Goal: Task Accomplishment & Management: Use online tool/utility

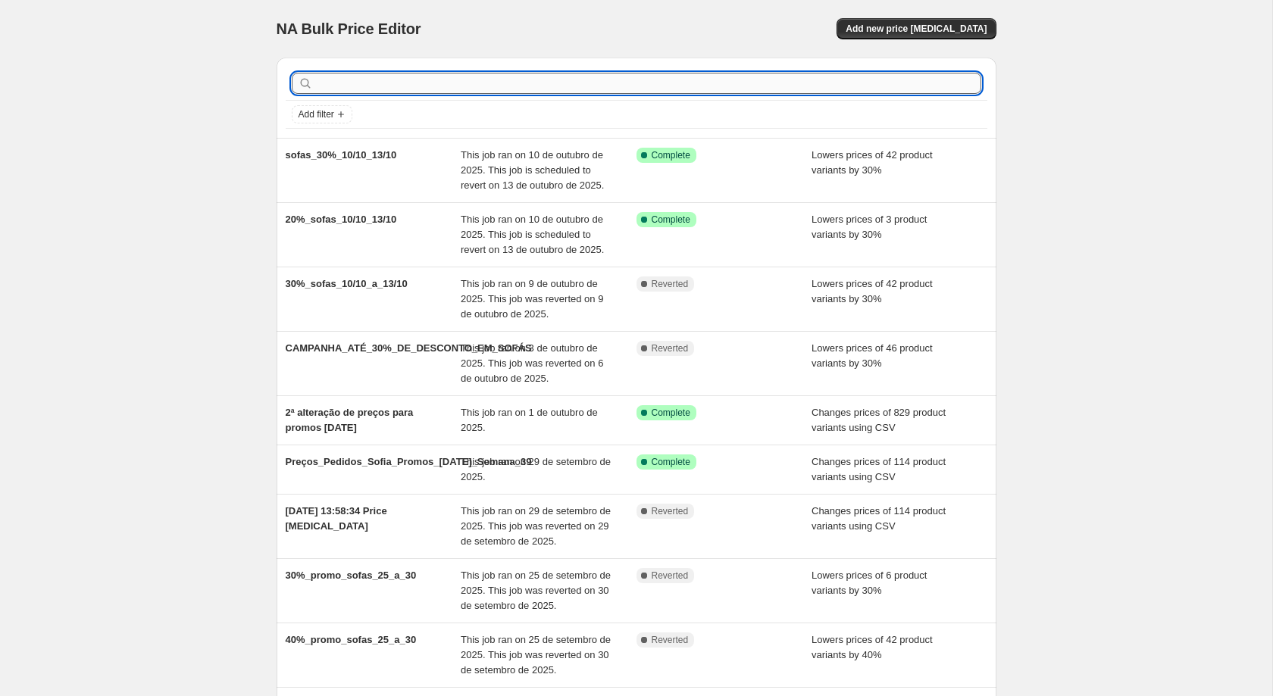
click at [743, 80] on input "text" at bounding box center [648, 83] width 665 height 21
type input "n"
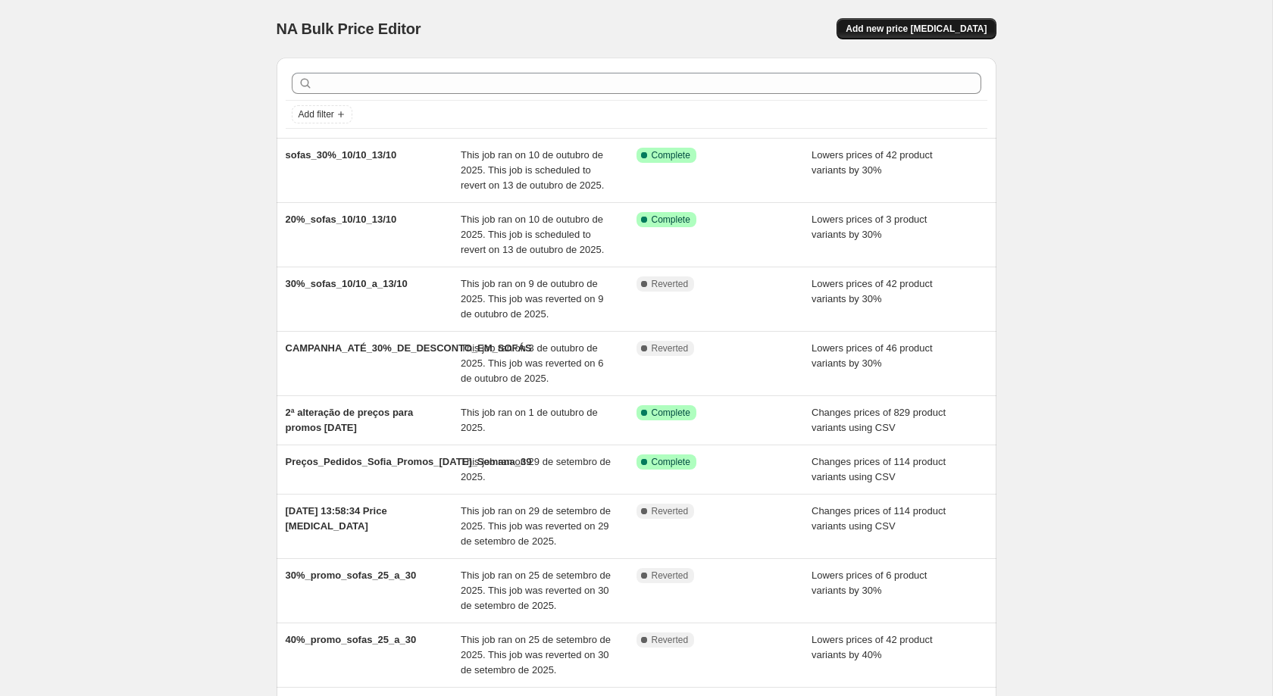
click at [950, 26] on span "Add new price [MEDICAL_DATA]" at bounding box center [915, 29] width 141 height 12
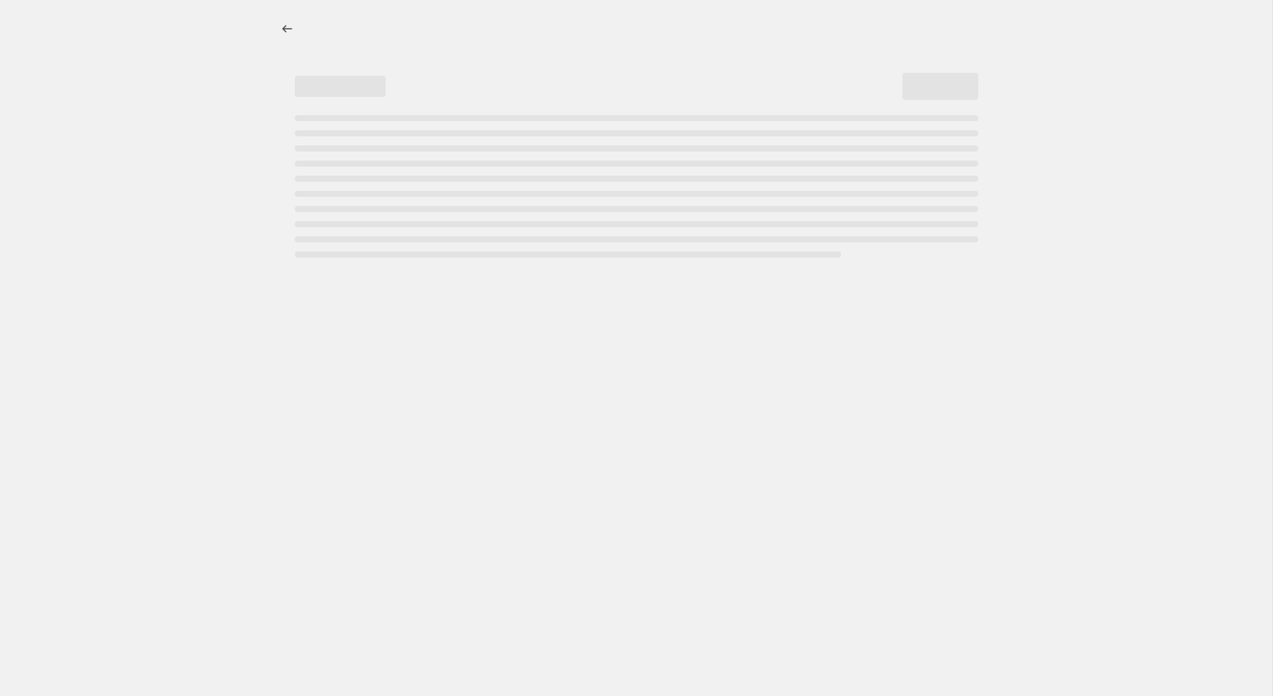
select select "percentage"
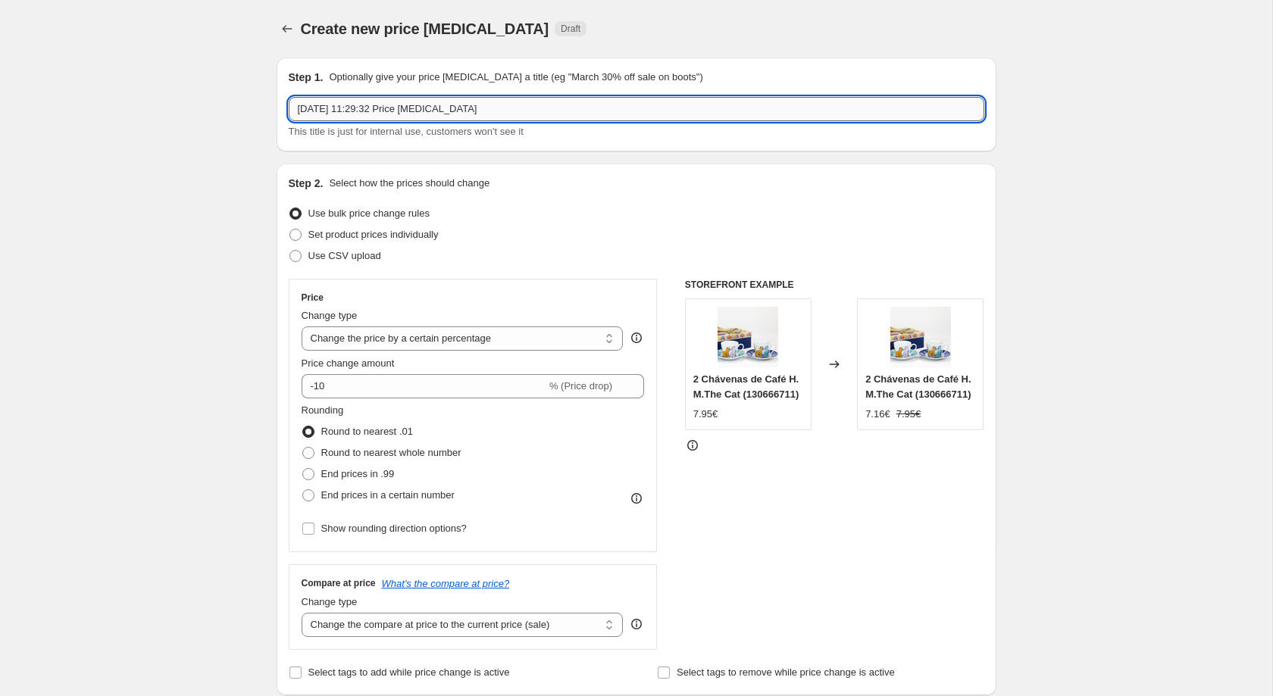
click at [542, 103] on input "[DATE] 11:29:32 Price [MEDICAL_DATA]" at bounding box center [636, 109] width 695 height 24
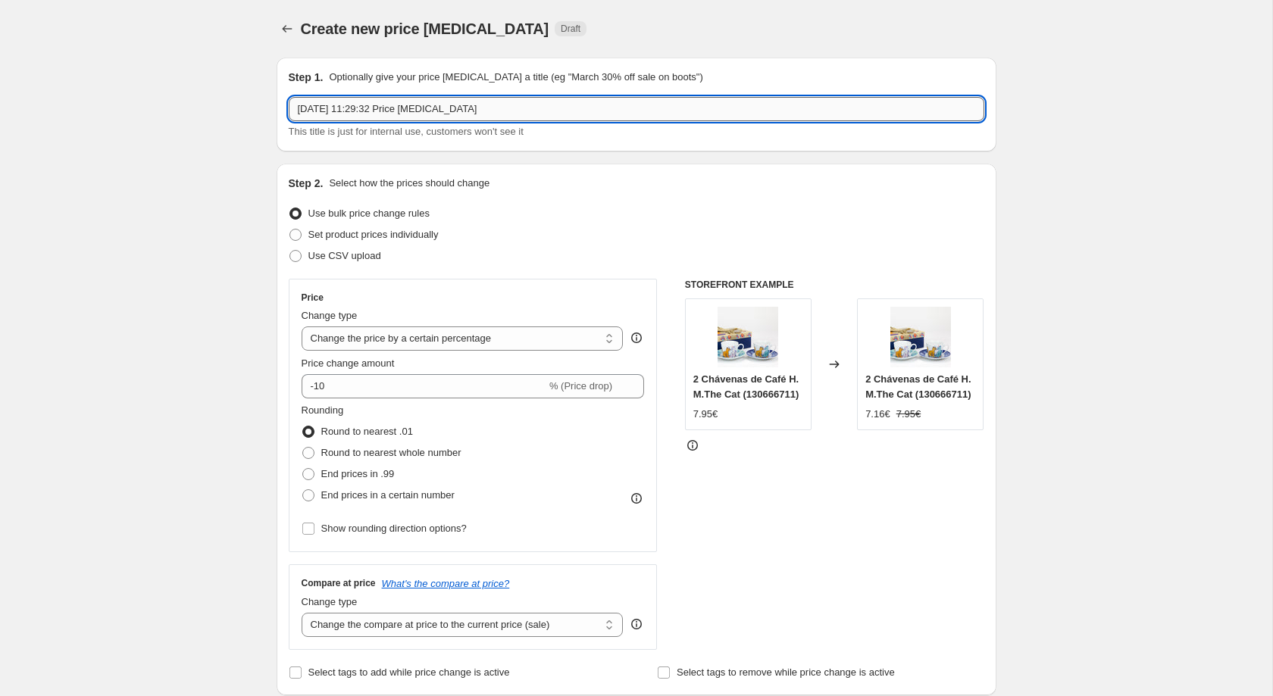
click at [542, 103] on input "[DATE] 11:29:32 Price [MEDICAL_DATA]" at bounding box center [636, 109] width 695 height 24
type input "newman_30%_promo"
click at [406, 388] on input "-10" at bounding box center [423, 386] width 245 height 24
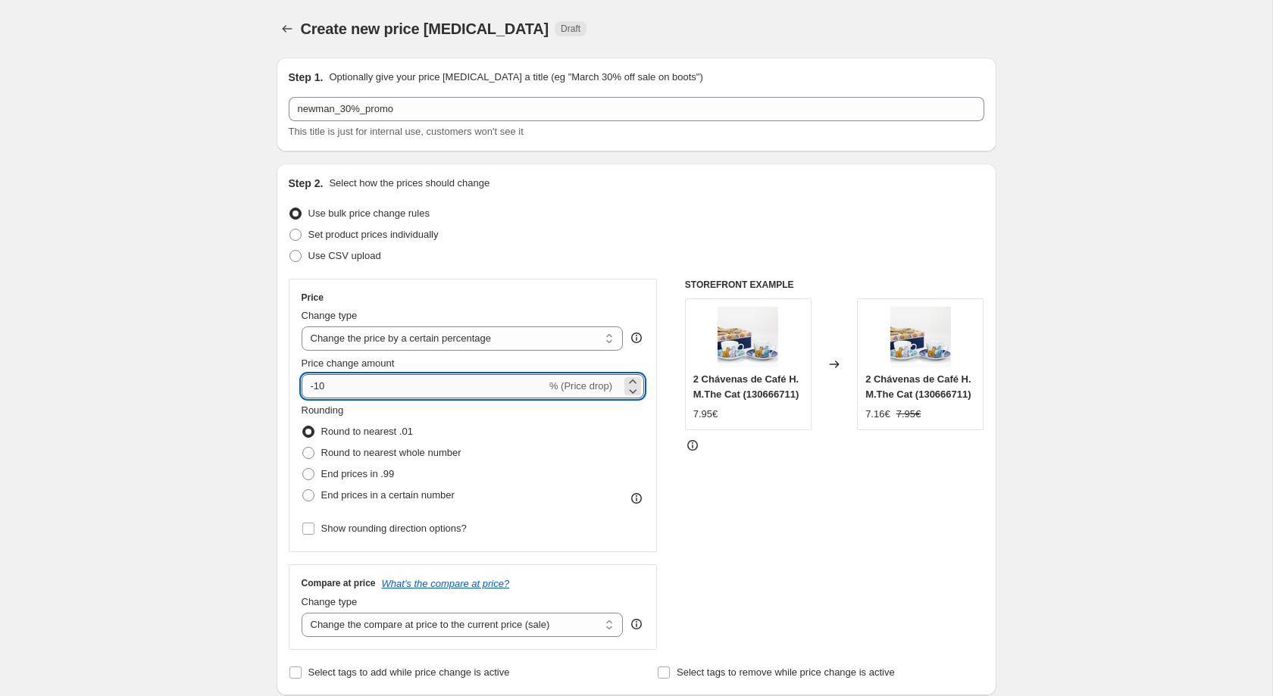
type input "-1"
type input "-30"
click at [389, 506] on label "End prices in a certain number" at bounding box center [377, 495] width 153 height 21
click at [303, 490] on input "End prices in a certain number" at bounding box center [302, 489] width 1 height 1
radio input "true"
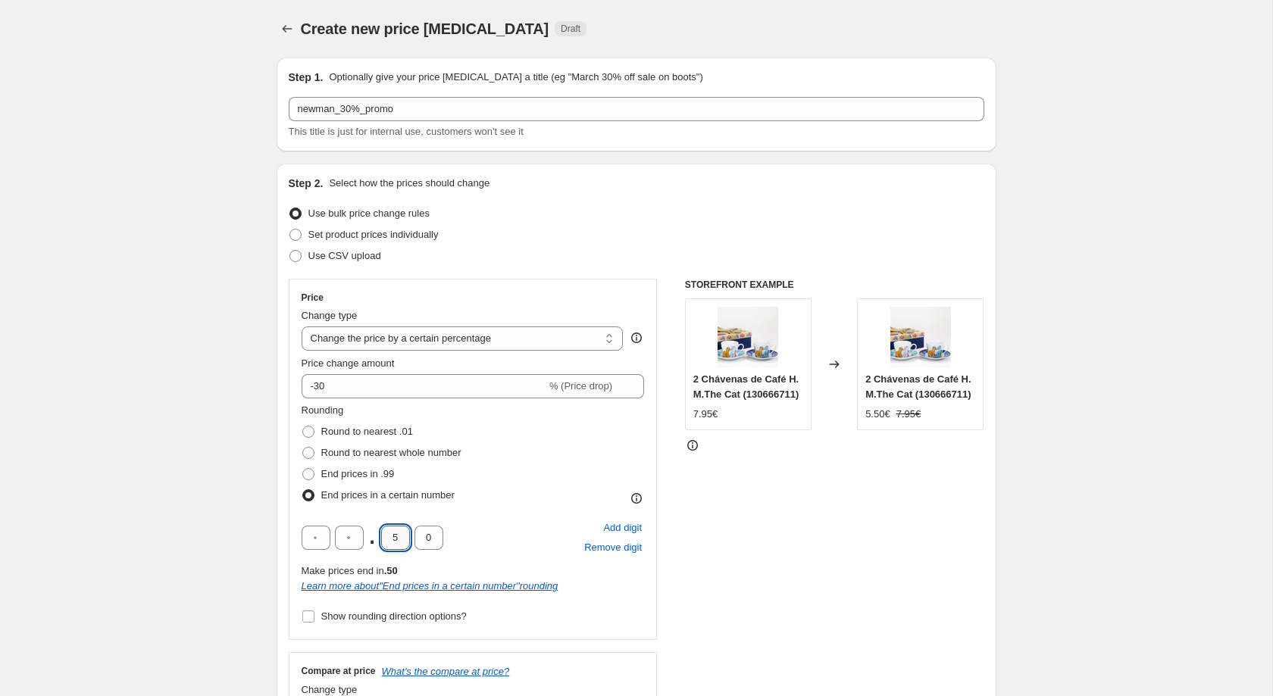
drag, startPoint x: 396, startPoint y: 540, endPoint x: 389, endPoint y: 542, distance: 7.9
click at [389, 542] on input "5" at bounding box center [395, 538] width 29 height 24
type input "3"
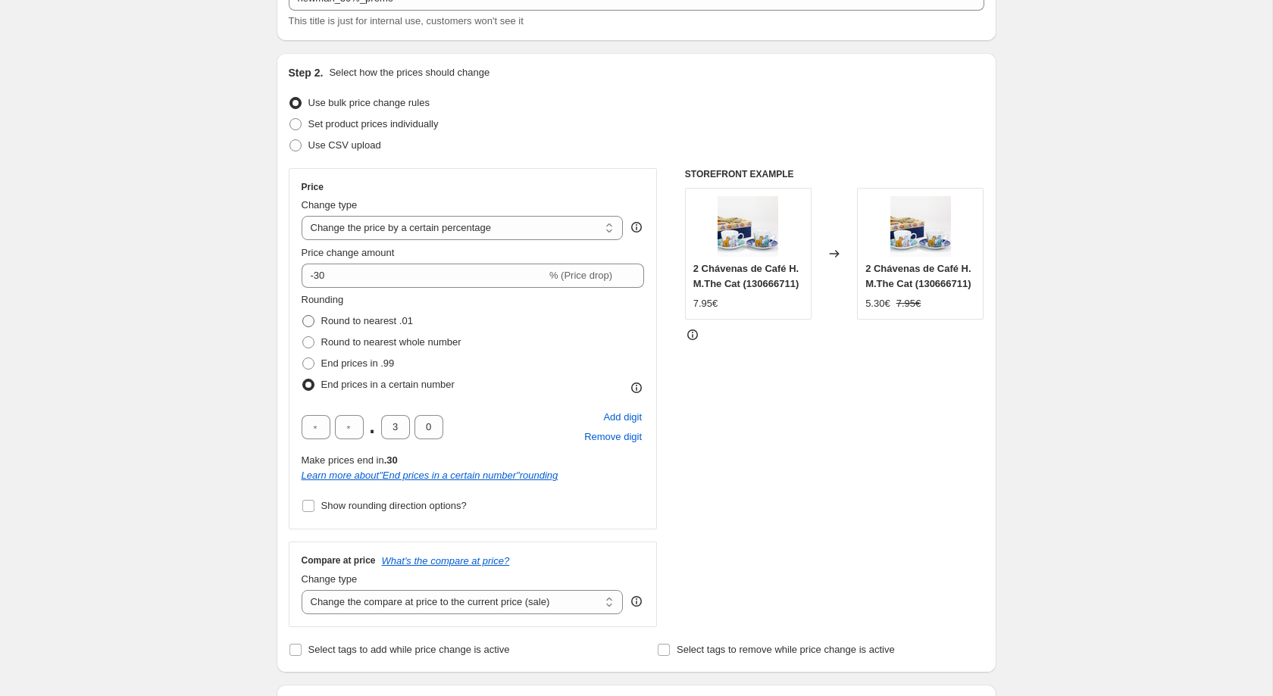
scroll to position [477, 0]
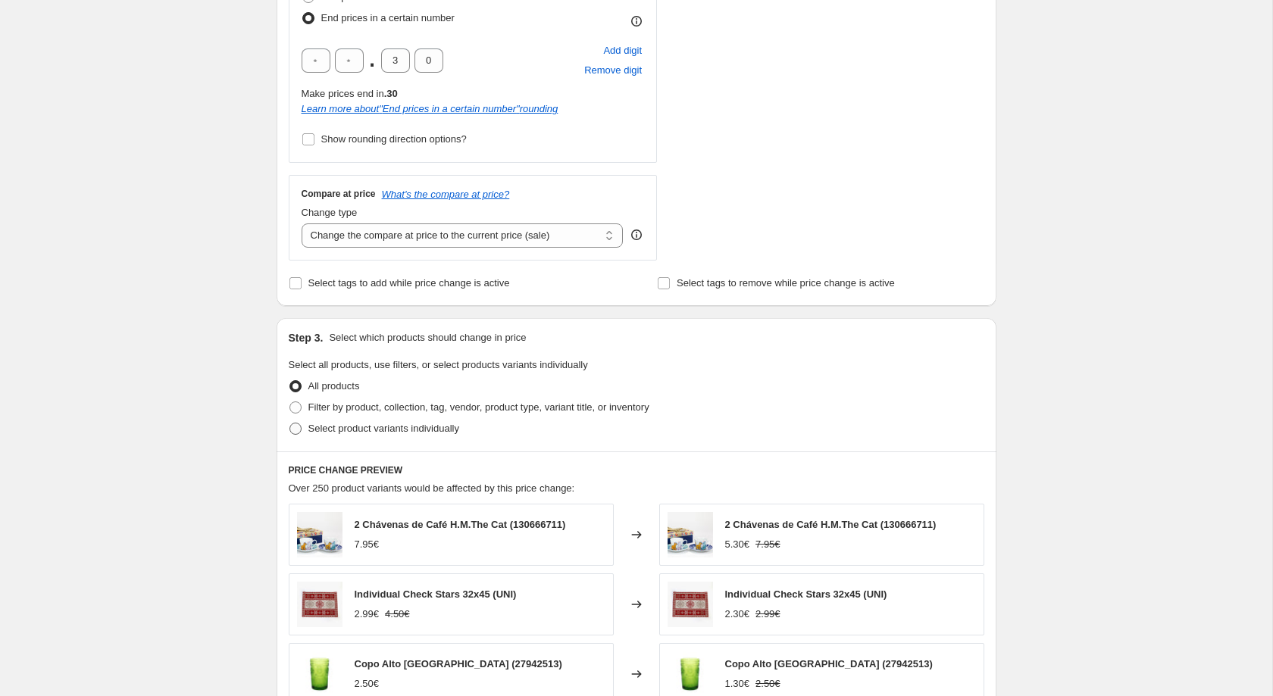
click at [399, 434] on span "Select product variants individually" at bounding box center [383, 428] width 151 height 11
click at [290, 423] on input "Select product variants individually" at bounding box center [289, 423] width 1 height 1
radio input "true"
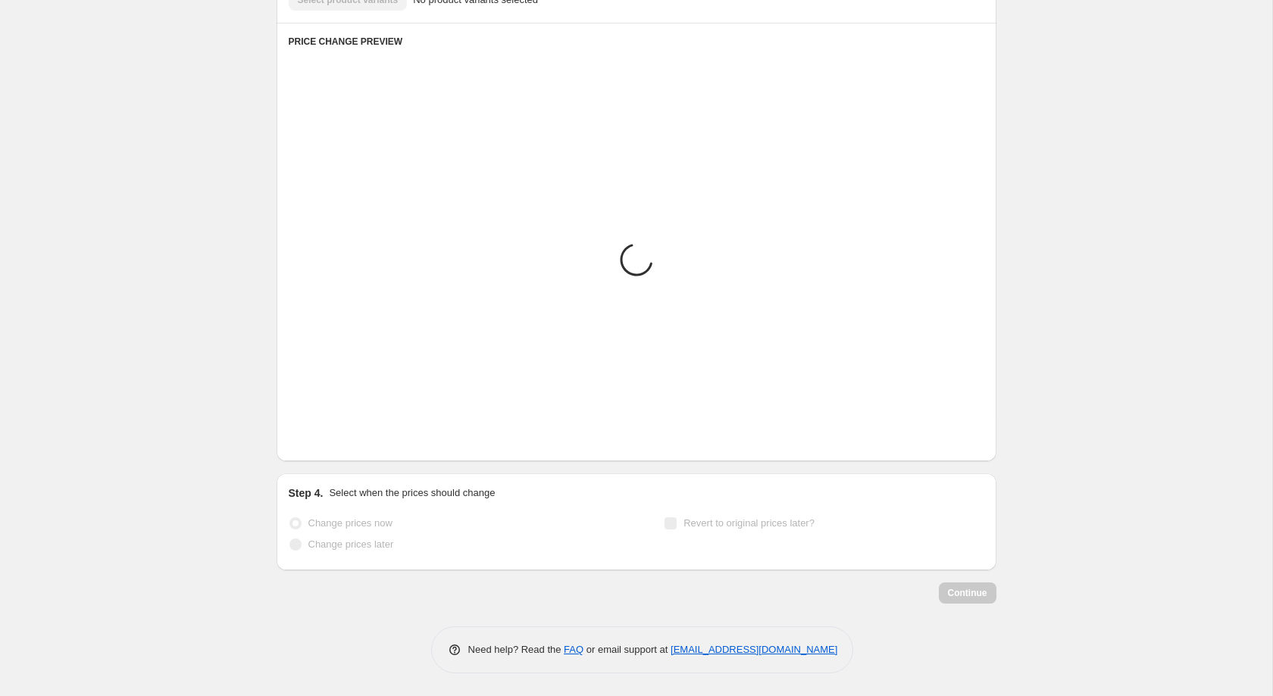
scroll to position [580, 0]
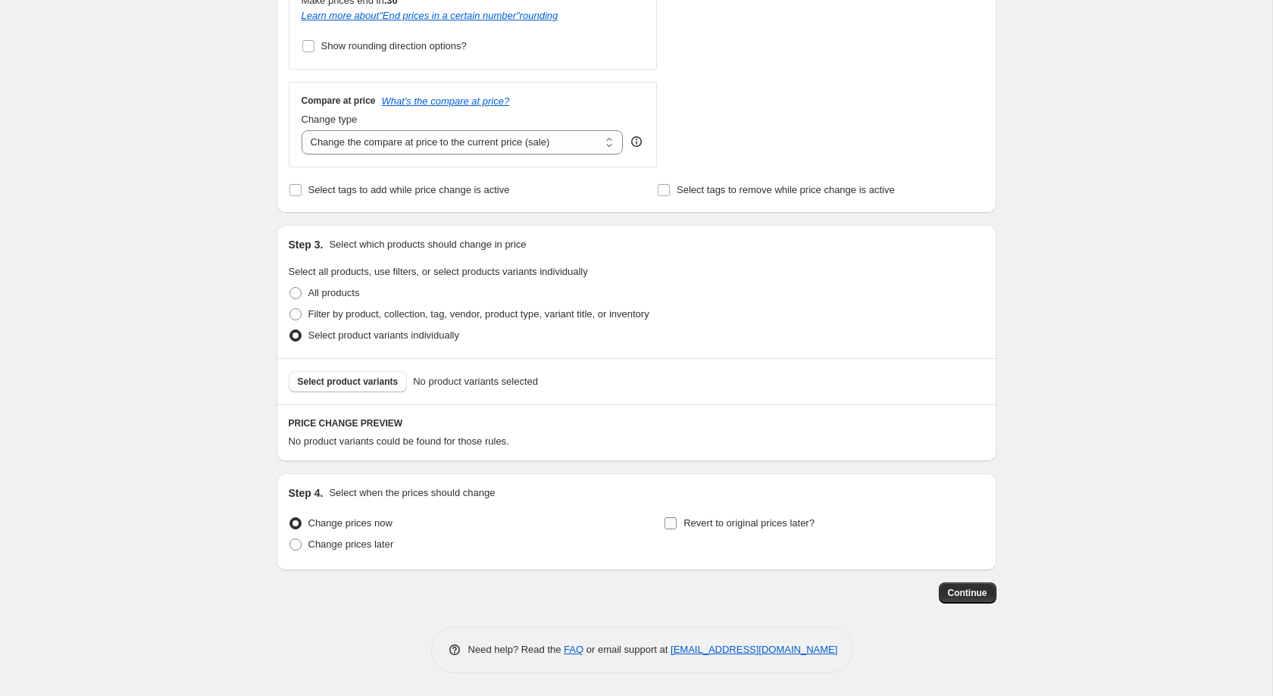
click at [692, 526] on span "Revert to original prices later?" at bounding box center [748, 522] width 131 height 11
click at [676, 526] on input "Revert to original prices later?" at bounding box center [670, 523] width 12 height 12
checkbox input "true"
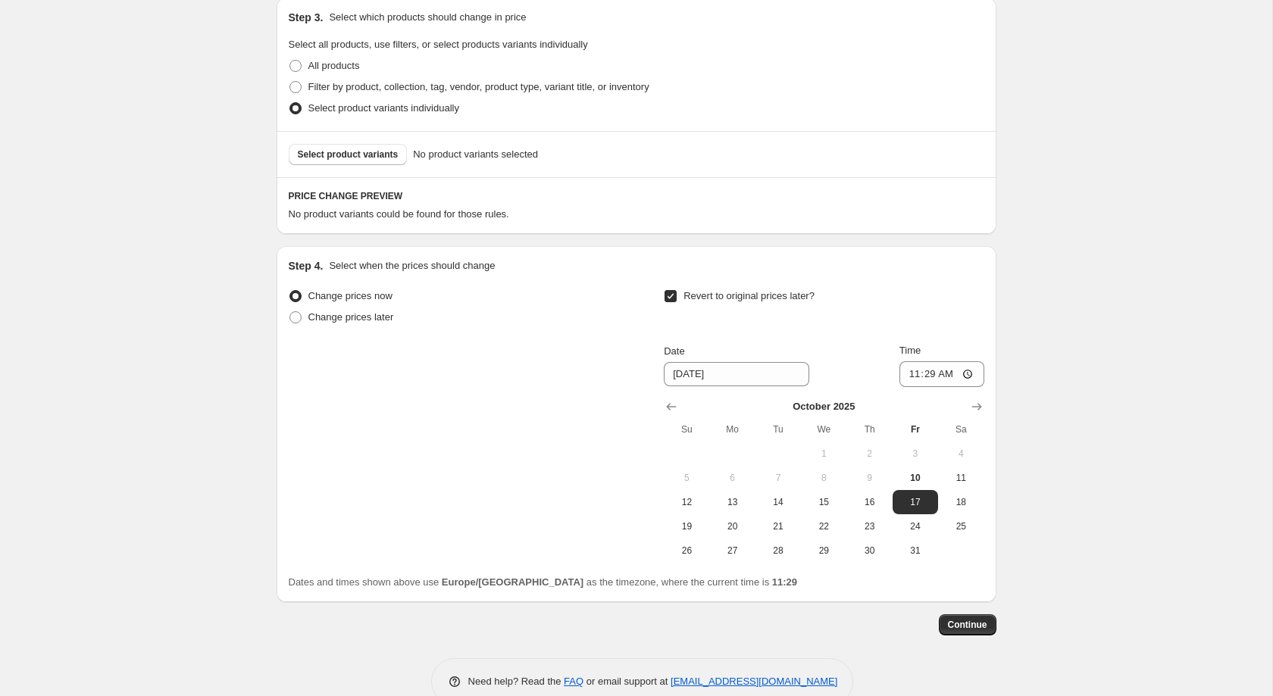
scroll to position [839, 0]
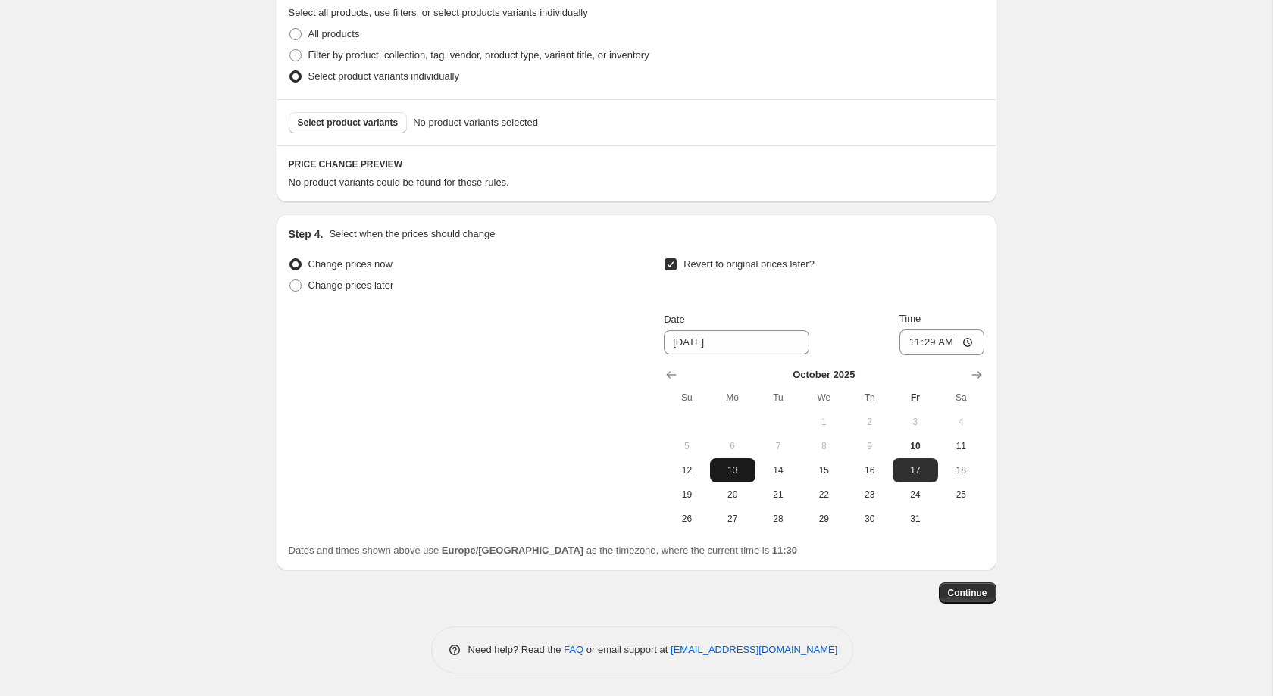
click at [746, 470] on span "13" at bounding box center [732, 470] width 33 height 12
type input "[DATE]"
click at [935, 346] on input "11:29" at bounding box center [941, 343] width 85 height 26
type input "23:59"
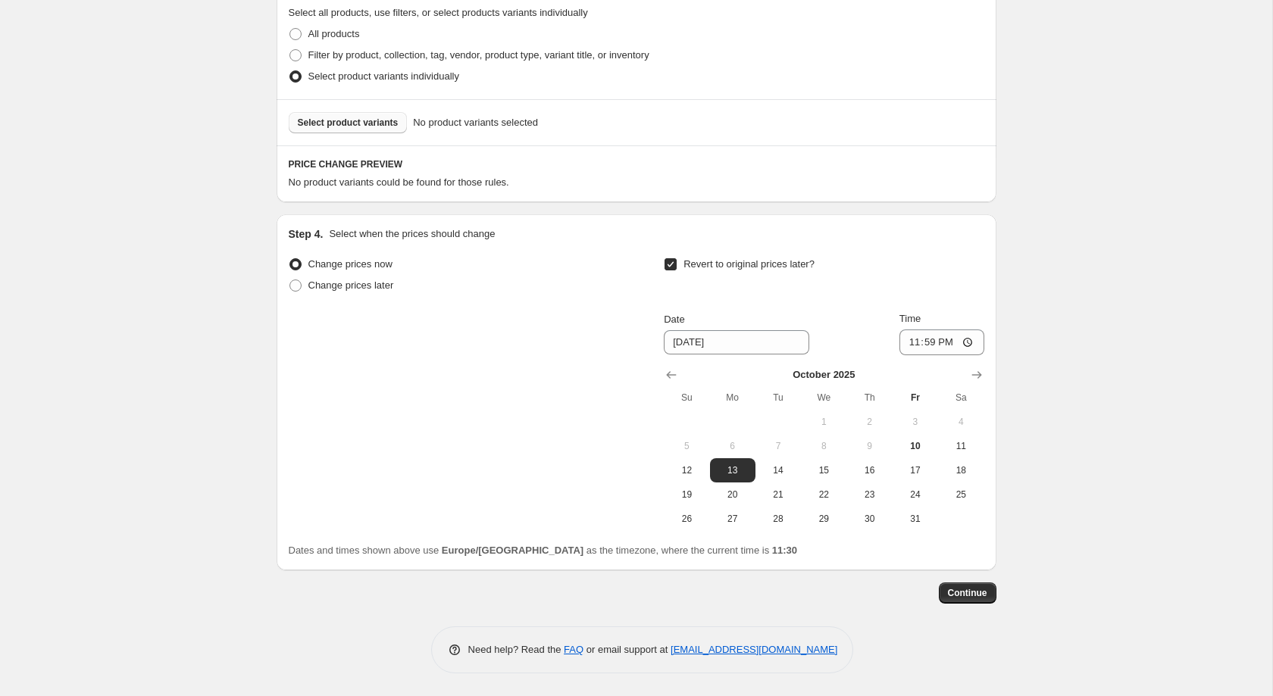
click at [319, 125] on span "Select product variants" at bounding box center [348, 123] width 101 height 12
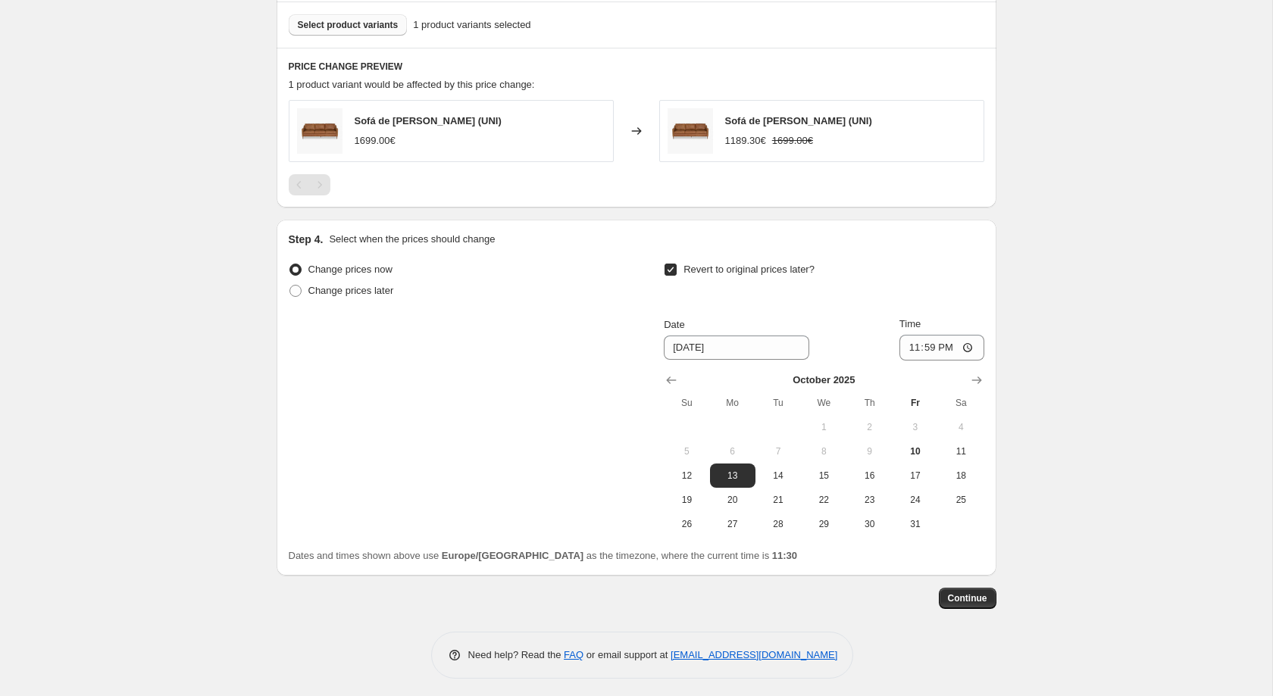
scroll to position [942, 0]
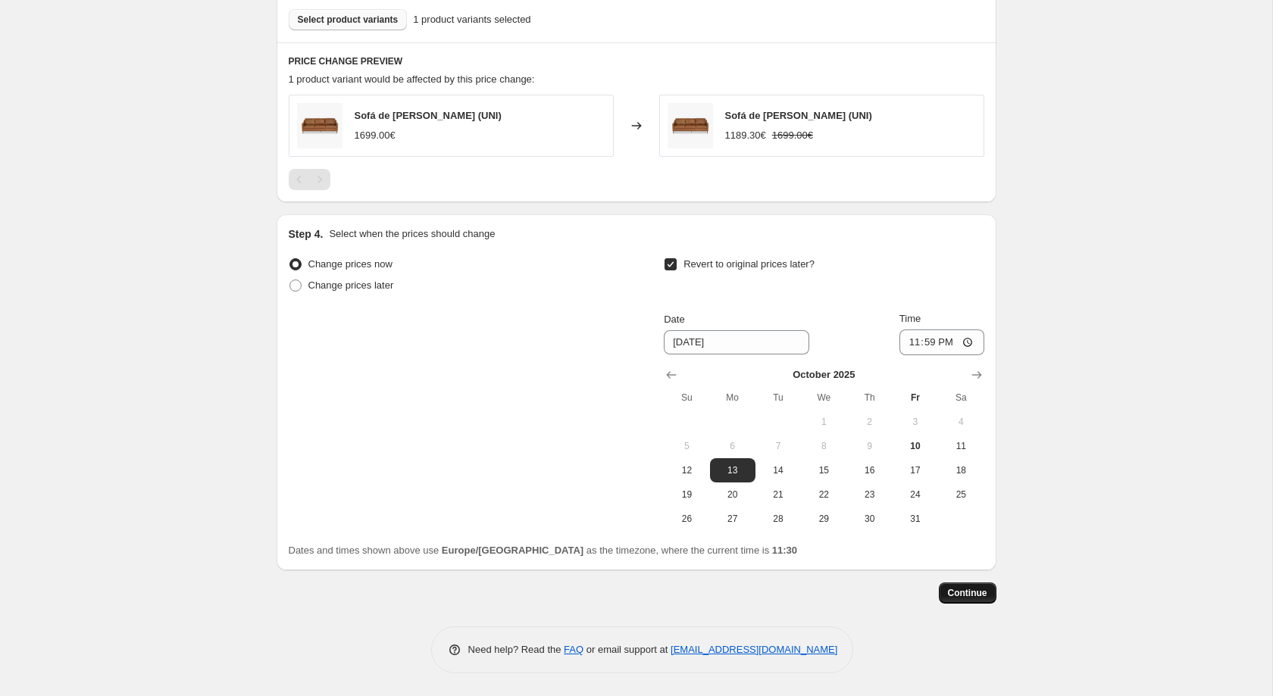
click at [954, 601] on button "Continue" at bounding box center [968, 593] width 58 height 21
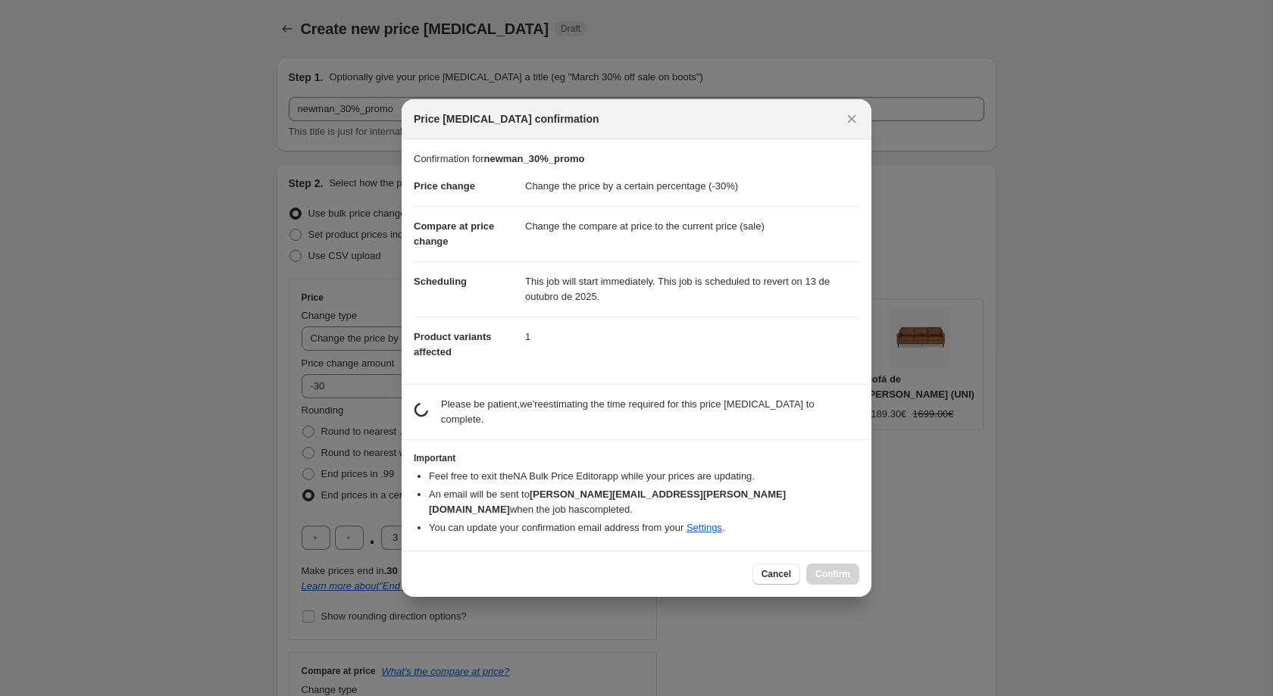
scroll to position [0, 0]
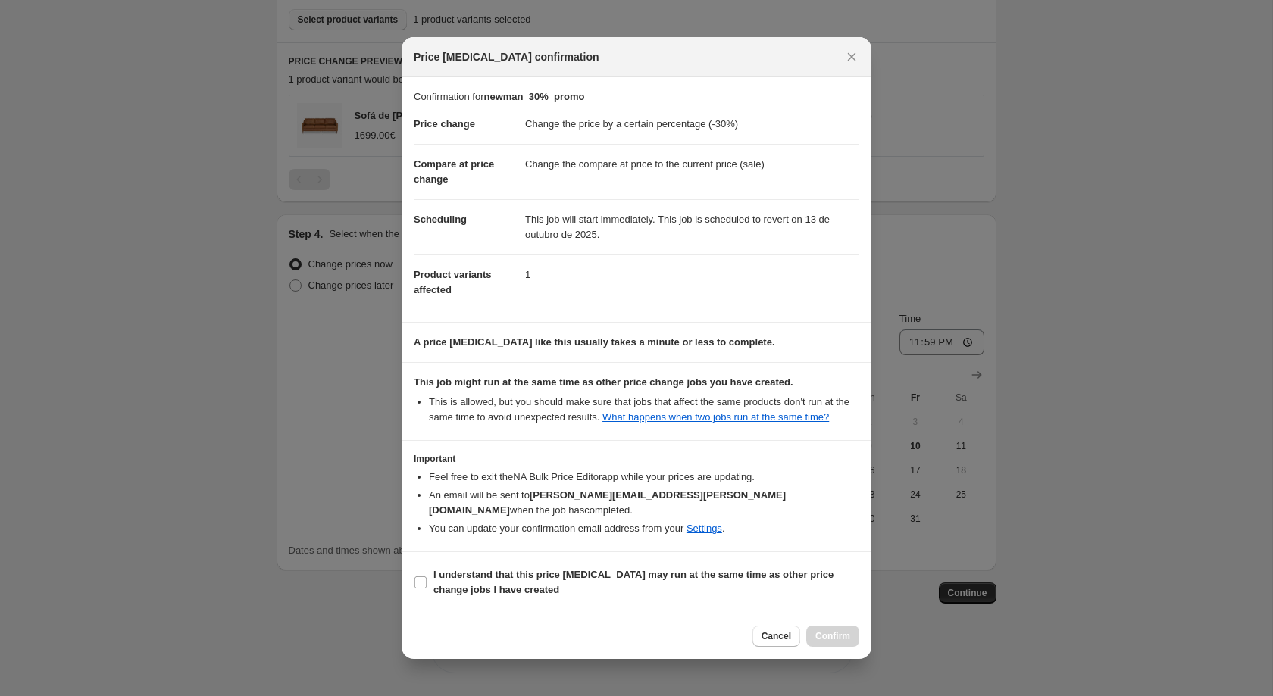
click at [636, 552] on section "I understand that this price [MEDICAL_DATA] may run at the same time as other p…" at bounding box center [636, 582] width 470 height 61
click at [651, 570] on b "I understand that this price [MEDICAL_DATA] may run at the same time as other p…" at bounding box center [633, 582] width 400 height 27
click at [426, 576] on input "I understand that this price [MEDICAL_DATA] may run at the same time as other p…" at bounding box center [420, 582] width 12 height 12
checkbox input "true"
click at [824, 631] on span "Confirm" at bounding box center [832, 636] width 35 height 12
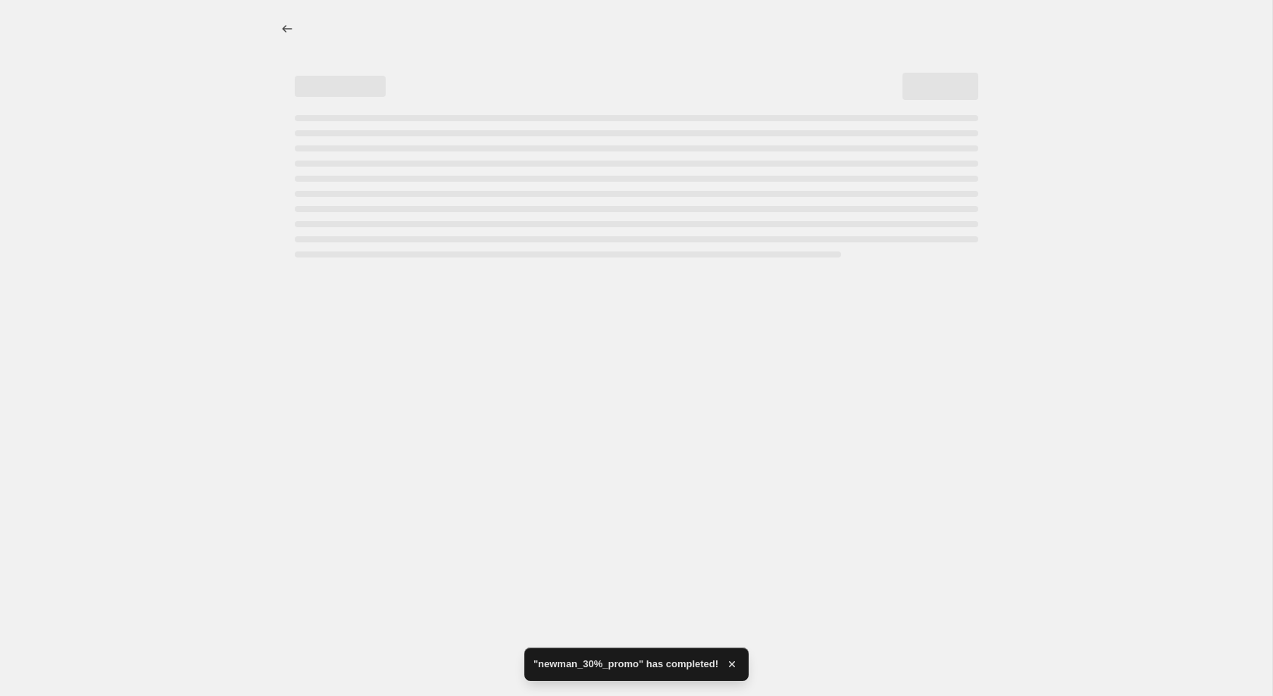
select select "percentage"
